Goal: Use online tool/utility: Utilize a website feature to perform a specific function

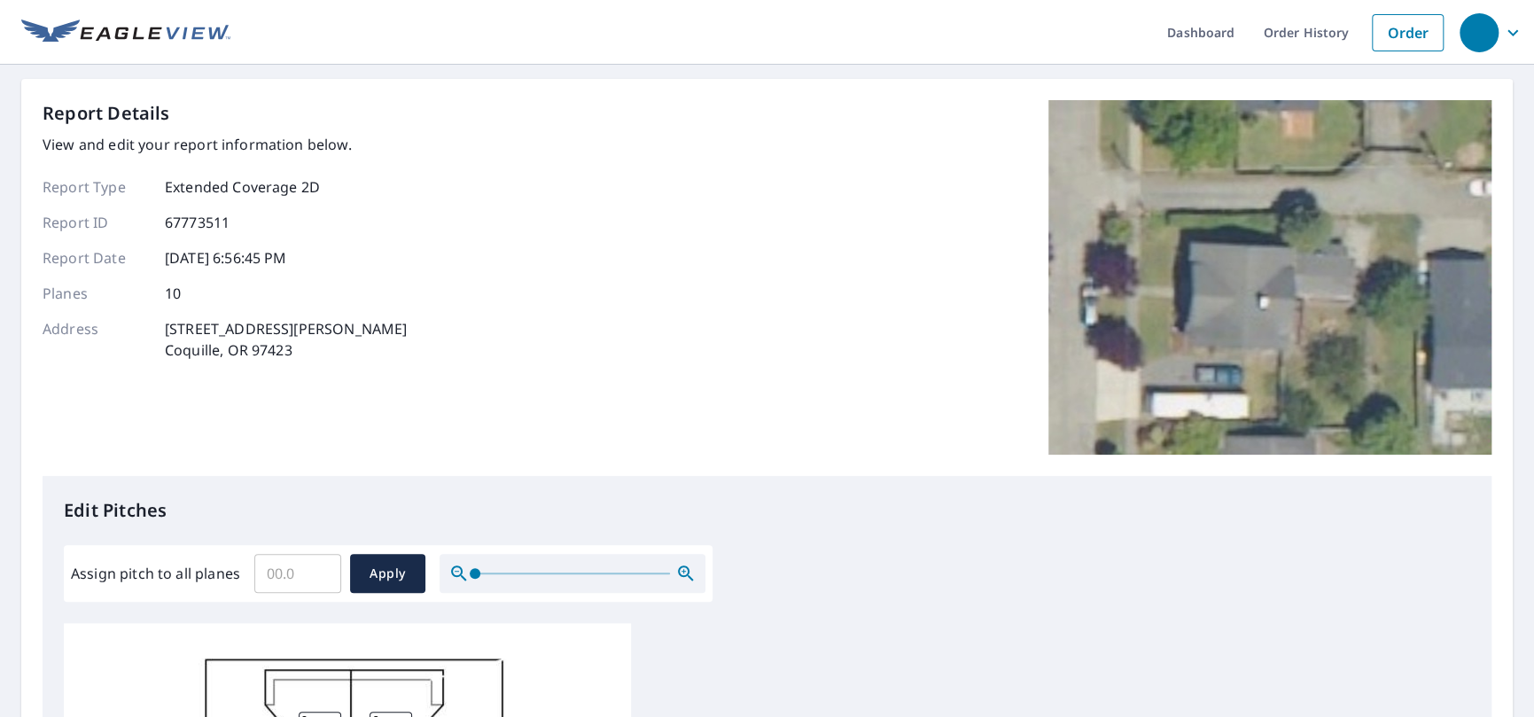
click at [294, 579] on input "Assign pitch to all planes" at bounding box center [297, 573] width 87 height 50
type input "8"
click at [358, 561] on button "Apply" at bounding box center [387, 573] width 75 height 39
type input "8"
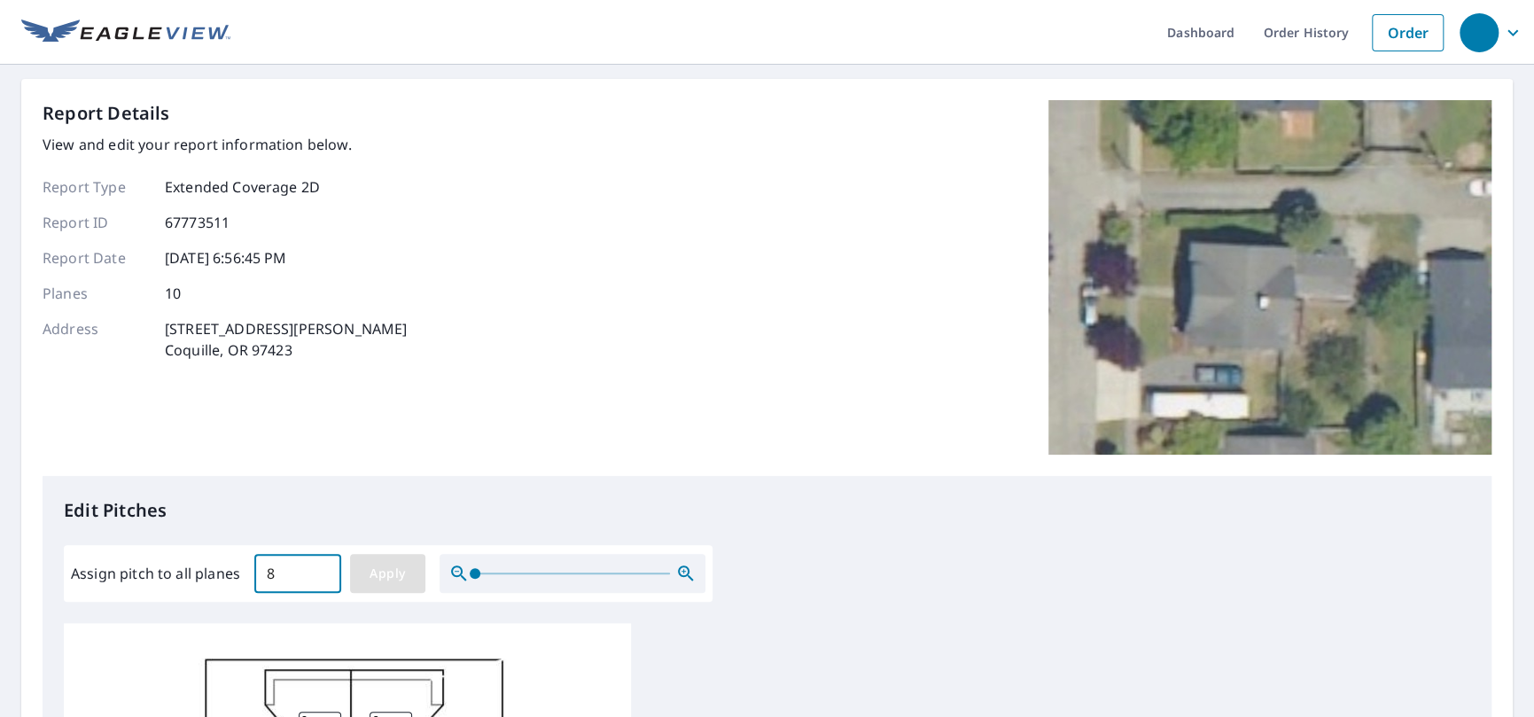
type input "8"
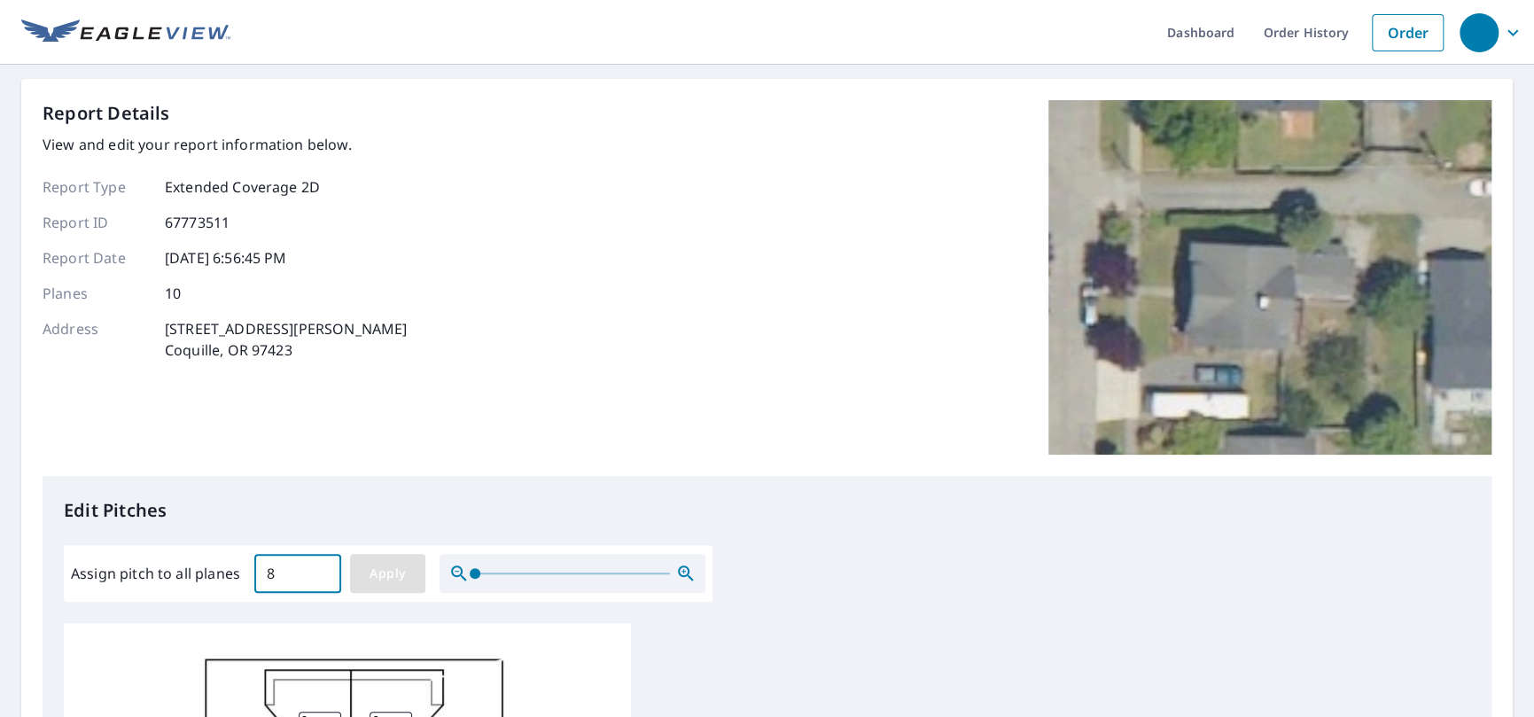
type input "8"
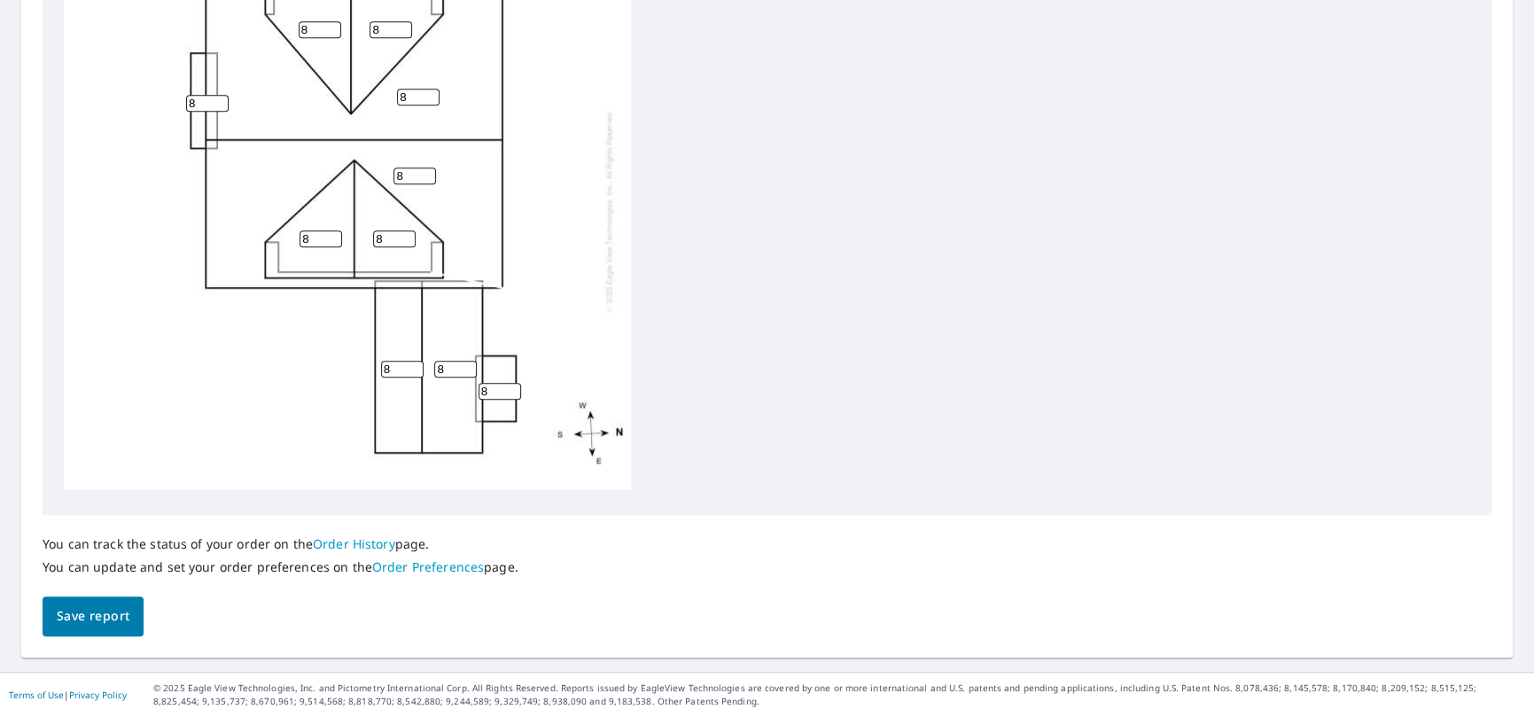
scroll to position [696, 0]
click at [87, 617] on span "Save report" at bounding box center [93, 616] width 73 height 22
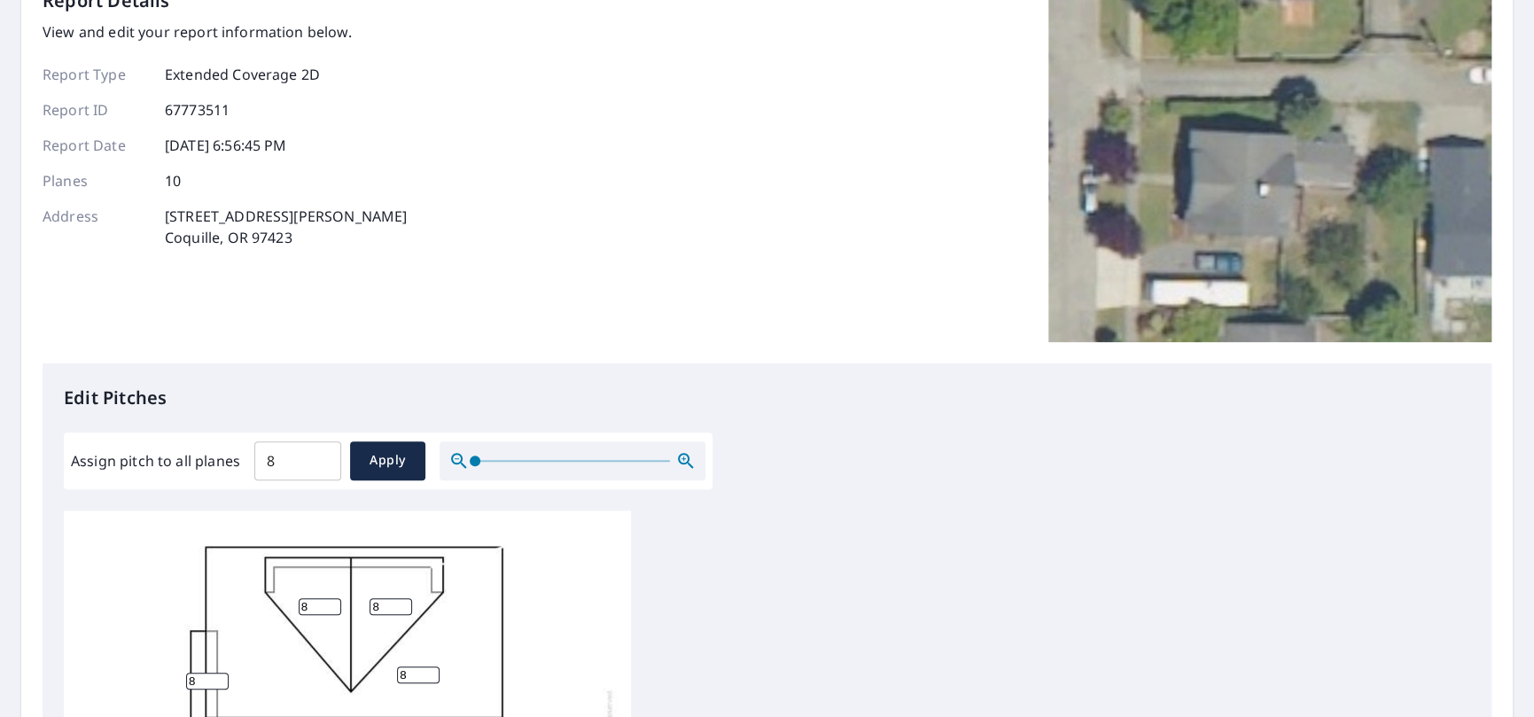
scroll to position [0, 0]
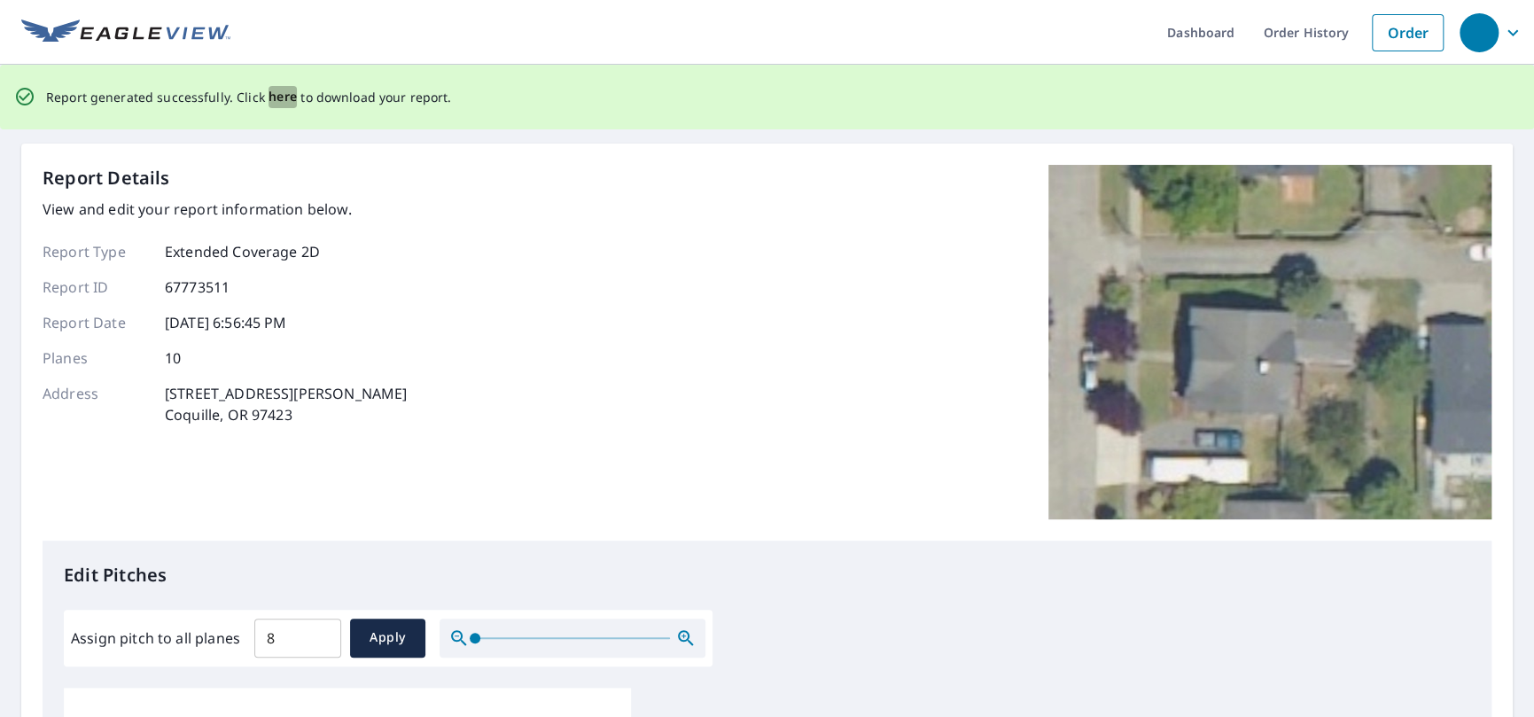
click at [271, 95] on span "here" at bounding box center [282, 97] width 29 height 22
